Goal: Task Accomplishment & Management: Use online tool/utility

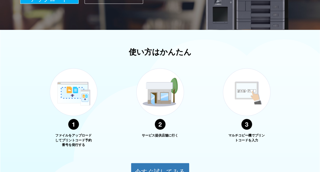
scroll to position [146, 0]
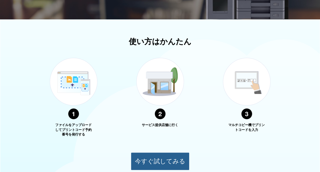
click at [165, 160] on button "今すぐ試してみる" at bounding box center [160, 161] width 59 height 18
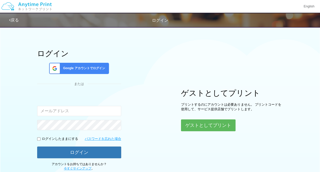
scroll to position [39, 0]
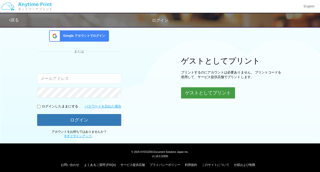
click at [204, 94] on button "ゲストとしてプリント" at bounding box center [208, 92] width 54 height 11
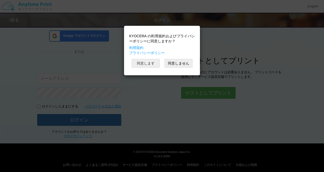
click at [153, 61] on button "同意します" at bounding box center [146, 63] width 28 height 9
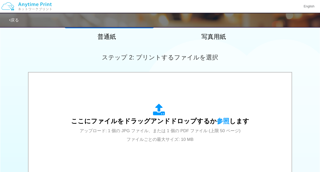
scroll to position [129, 0]
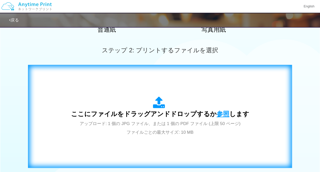
click at [223, 110] on span "参照" at bounding box center [223, 113] width 13 height 7
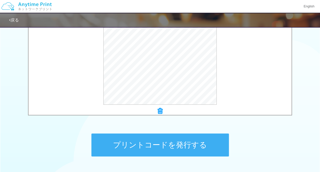
scroll to position [180, 0]
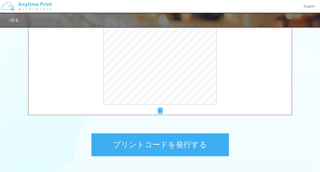
click at [174, 141] on button "プリントコードを発行する" at bounding box center [160, 144] width 138 height 23
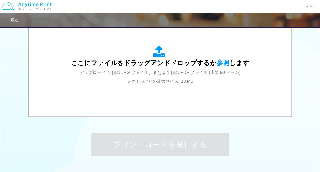
scroll to position [0, 0]
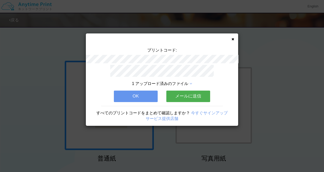
click at [141, 96] on button "OK" at bounding box center [136, 95] width 44 height 11
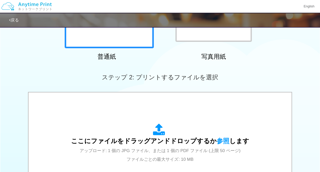
scroll to position [102, 0]
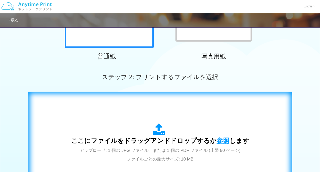
click at [220, 140] on span "参照" at bounding box center [223, 140] width 13 height 7
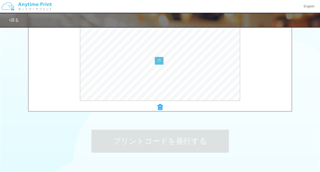
scroll to position [184, 0]
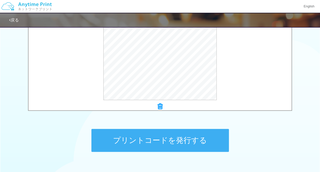
click at [165, 138] on button "プリントコードを発行する" at bounding box center [160, 140] width 138 height 23
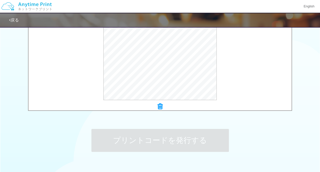
scroll to position [0, 0]
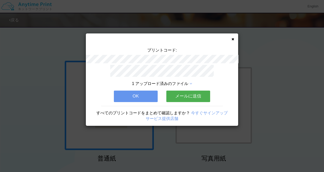
click at [147, 97] on button "OK" at bounding box center [136, 95] width 44 height 11
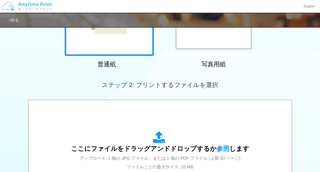
scroll to position [95, 0]
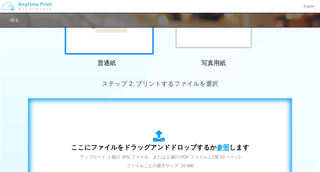
click at [222, 147] on span "参照" at bounding box center [223, 146] width 13 height 7
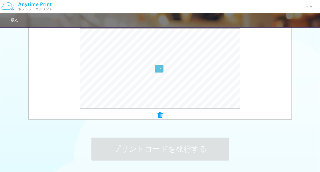
scroll to position [176, 0]
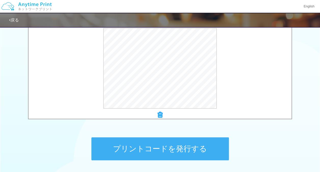
click at [176, 146] on button "プリントコードを発行する" at bounding box center [160, 148] width 138 height 23
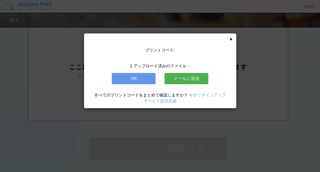
scroll to position [0, 0]
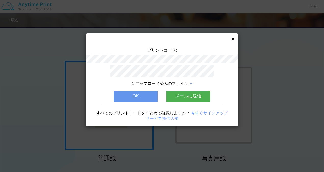
click at [146, 95] on button "OK" at bounding box center [136, 95] width 44 height 11
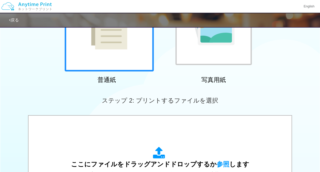
scroll to position [110, 0]
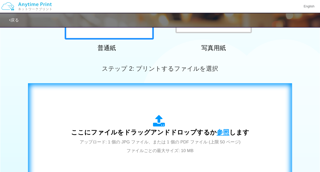
click at [224, 131] on span "参照" at bounding box center [223, 131] width 13 height 7
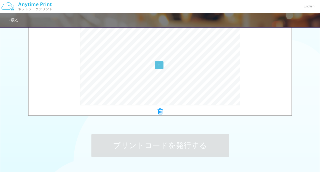
scroll to position [179, 0]
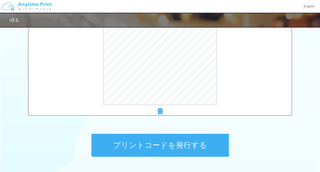
click at [156, 141] on button "プリントコードを発行する" at bounding box center [160, 145] width 138 height 23
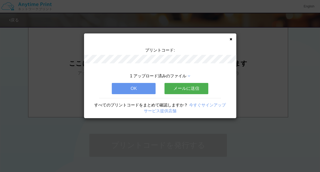
scroll to position [0, 0]
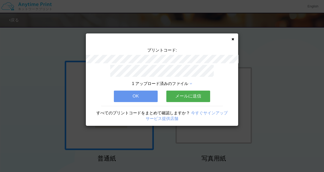
click at [142, 94] on button "OK" at bounding box center [136, 95] width 44 height 11
